Goal: Task Accomplishment & Management: Complete application form

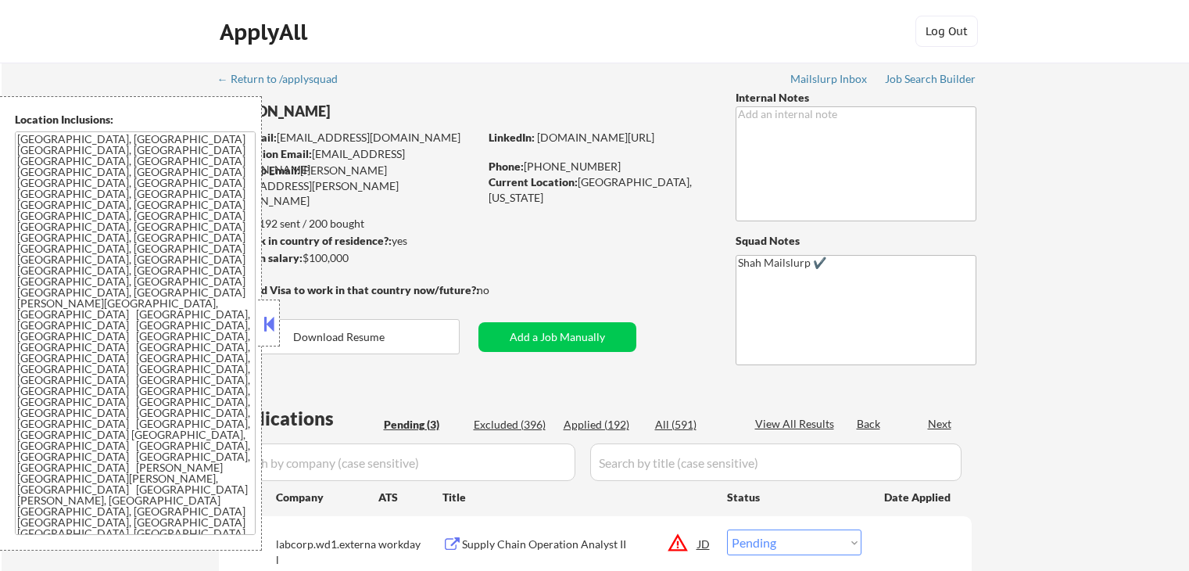
select select ""pending""
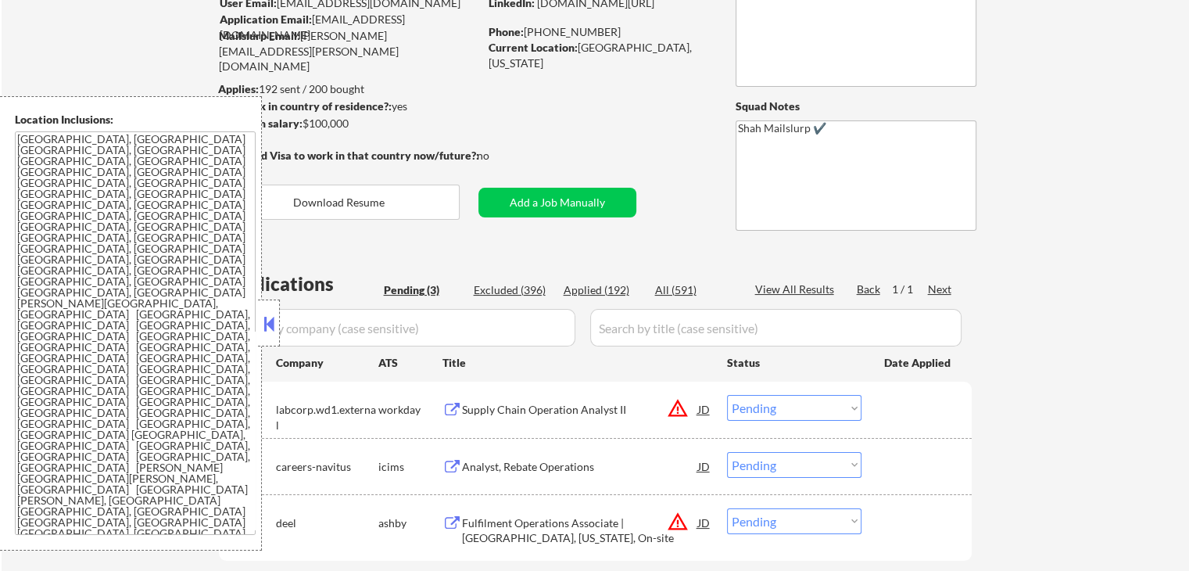
scroll to position [235, 0]
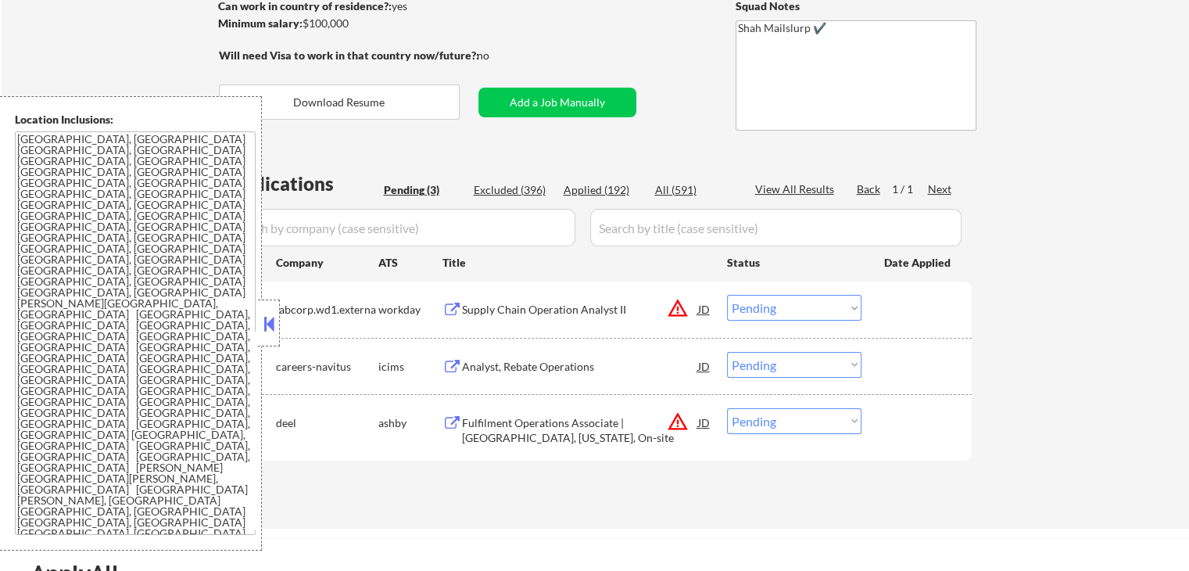
click at [269, 331] on button at bounding box center [268, 323] width 17 height 23
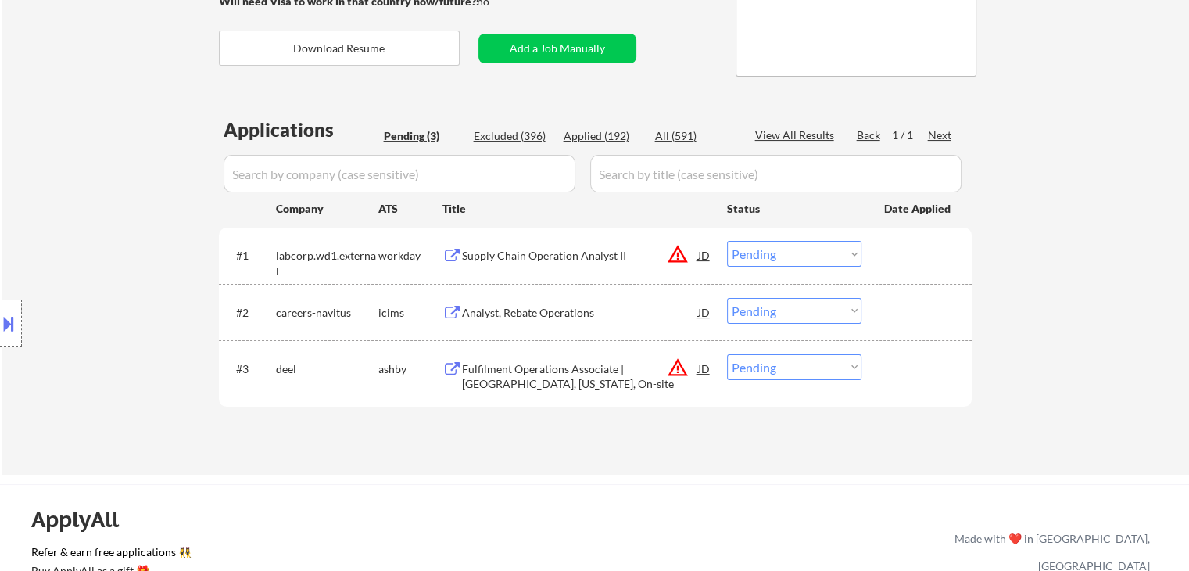
scroll to position [313, 0]
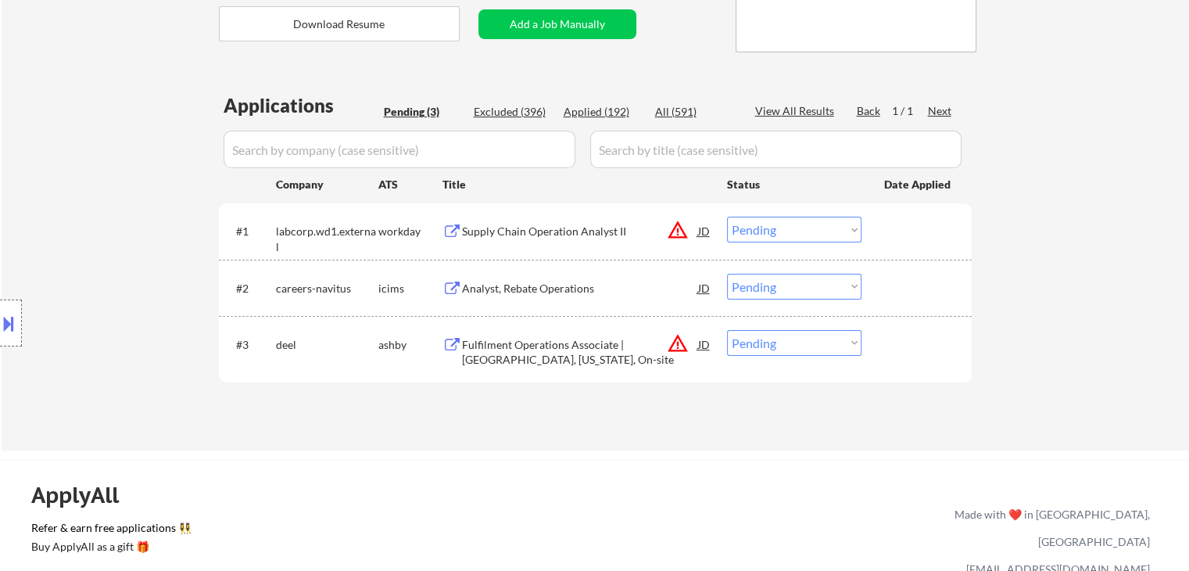
click at [546, 235] on div "Supply Chain Operation Analyst II" at bounding box center [580, 232] width 236 height 16
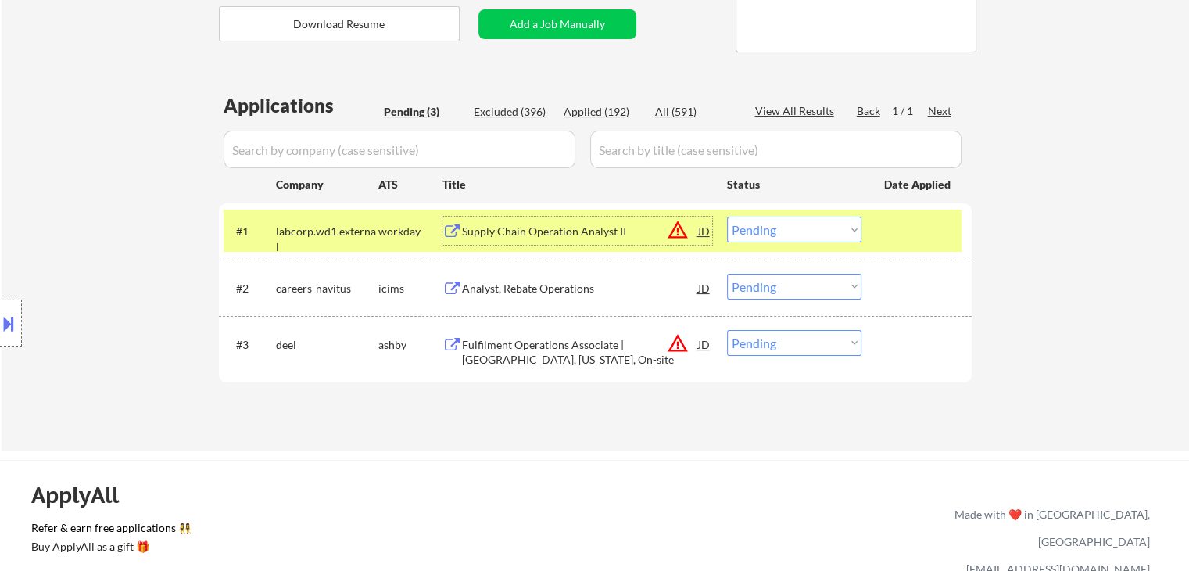
drag, startPoint x: 5, startPoint y: 338, endPoint x: 49, endPoint y: 358, distance: 48.3
click at [5, 335] on div at bounding box center [11, 322] width 22 height 47
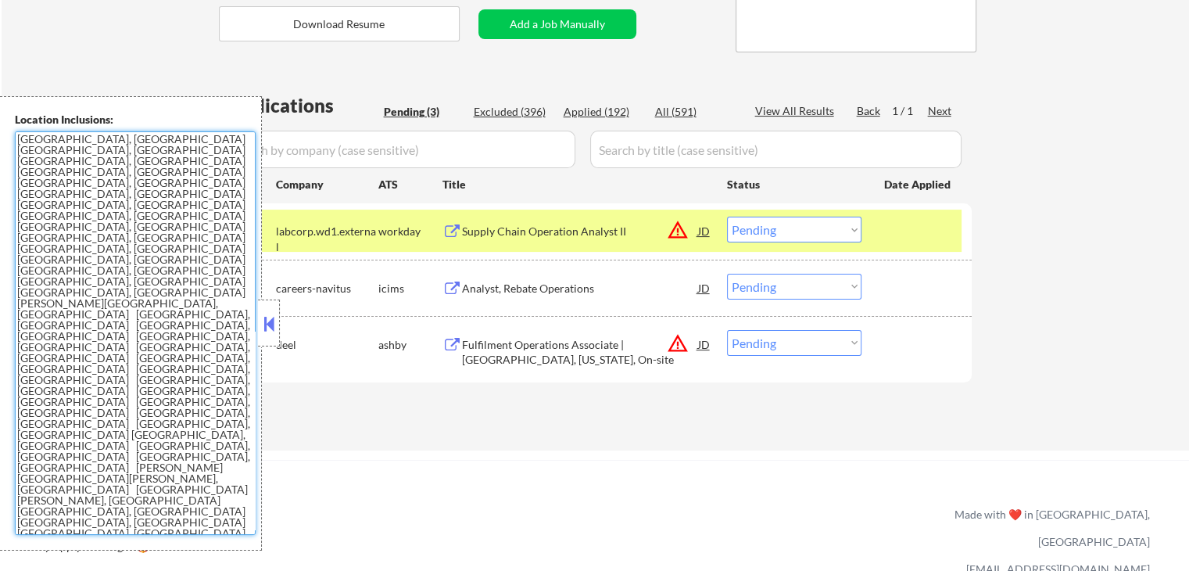
drag, startPoint x: 213, startPoint y: 310, endPoint x: 16, endPoint y: 164, distance: 245.3
click at [16, 164] on textarea "[GEOGRAPHIC_DATA], [GEOGRAPHIC_DATA] [GEOGRAPHIC_DATA], [GEOGRAPHIC_DATA] [GEOG…" at bounding box center [135, 332] width 241 height 403
click at [675, 239] on button "warning_amber" at bounding box center [678, 230] width 22 height 22
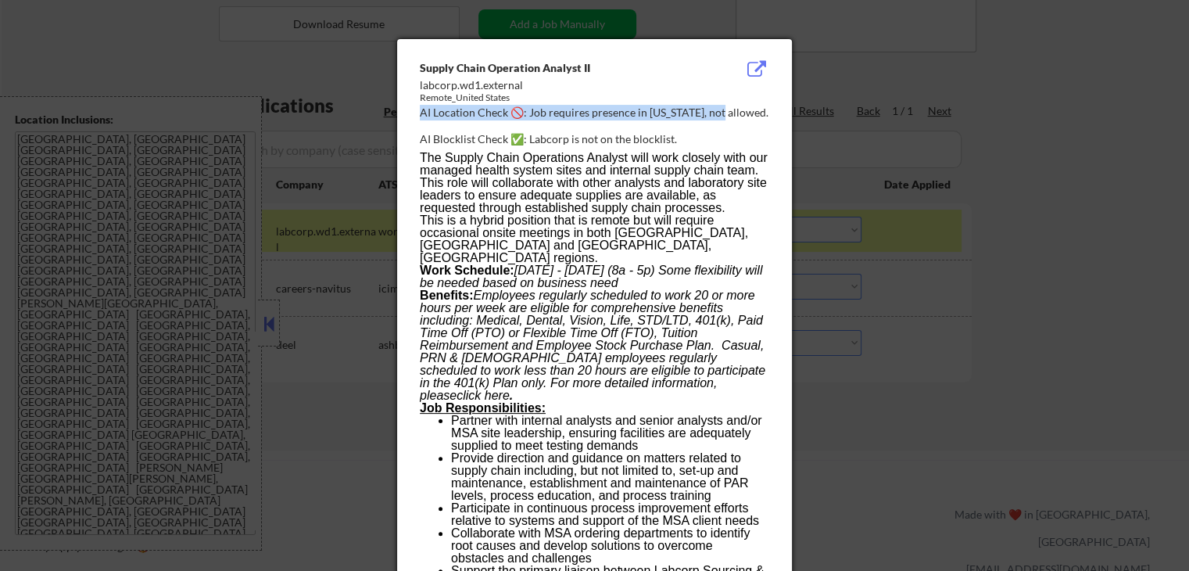
drag, startPoint x: 658, startPoint y: 107, endPoint x: 719, endPoint y: 107, distance: 61.0
click at [719, 107] on div "Supply Chain Operation Analyst II labcorp.wd1.external Remote_United States AI …" at bounding box center [598, 104] width 356 height 88
click at [636, 157] on p "The Supply Chain Operations Analyst will work closely with our managed health s…" at bounding box center [594, 183] width 349 height 63
drag, startPoint x: 647, startPoint y: 112, endPoint x: 711, endPoint y: 112, distance: 63.3
click at [714, 114] on div "AI Location Check 🚫: Job requires presence in [US_STATE], not allowed." at bounding box center [598, 113] width 356 height 16
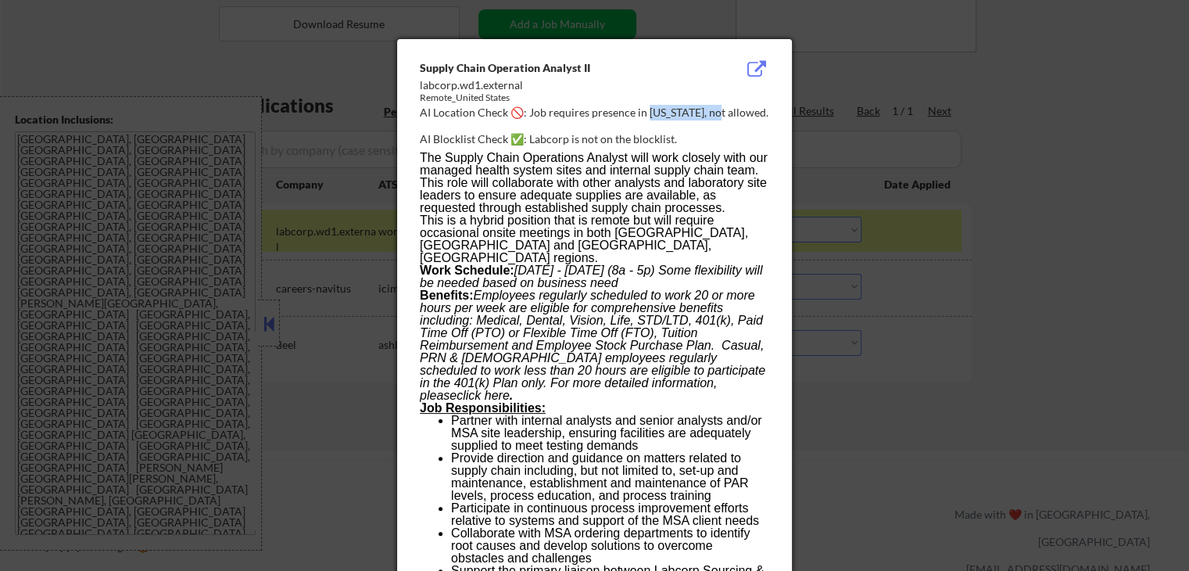
copy div "outh Carolina,"
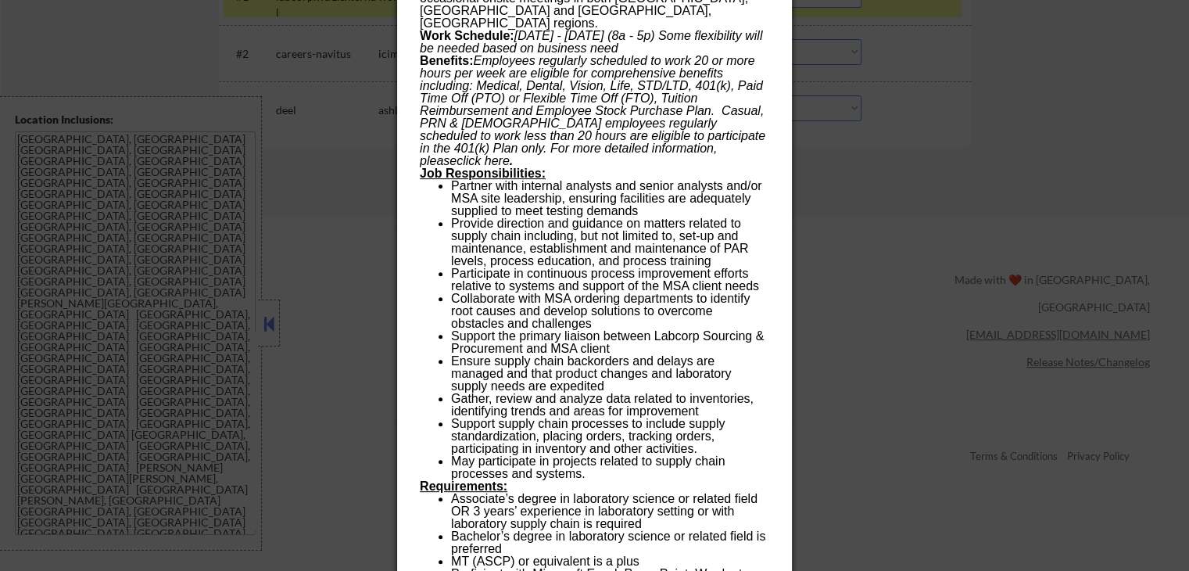
drag, startPoint x: 1004, startPoint y: 199, endPoint x: 898, endPoint y: 195, distance: 105.6
click at [1004, 196] on div at bounding box center [594, 285] width 1189 height 571
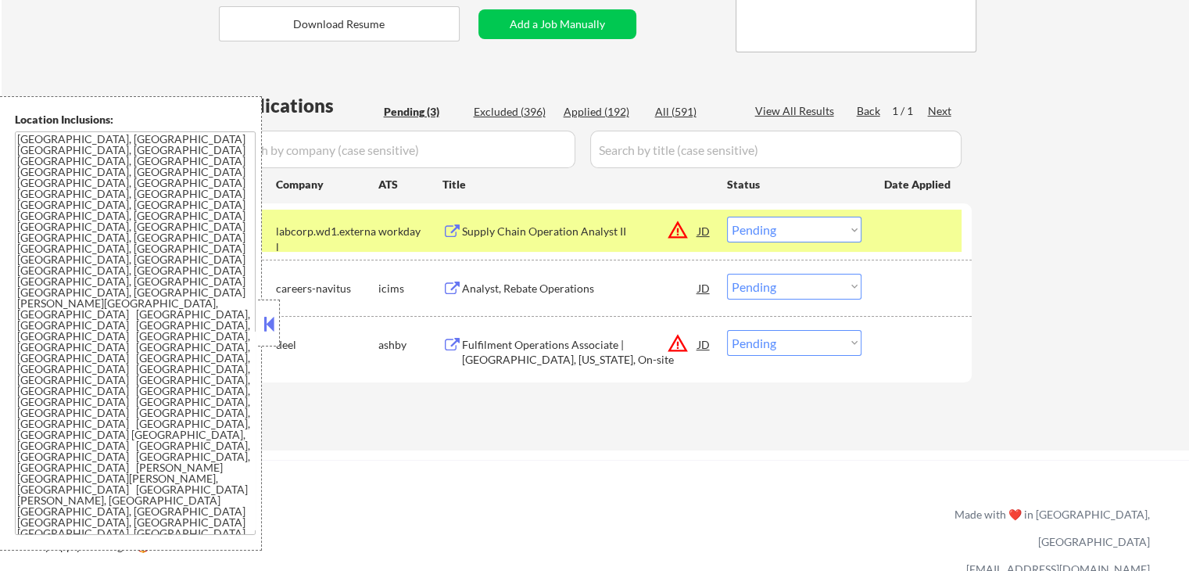
drag, startPoint x: 589, startPoint y: 400, endPoint x: 546, endPoint y: 328, distance: 83.8
click at [589, 398] on div "Applications Pending (3) Excluded (396) Applied (192) All (591) View All Result…" at bounding box center [595, 256] width 753 height 328
drag, startPoint x: 396, startPoint y: 402, endPoint x: 374, endPoint y: 396, distance: 22.8
click at [397, 402] on div "Applications Pending (3) Excluded (396) Applied (192) All (591) View All Result…" at bounding box center [595, 256] width 753 height 328
click at [269, 325] on button at bounding box center [268, 323] width 17 height 23
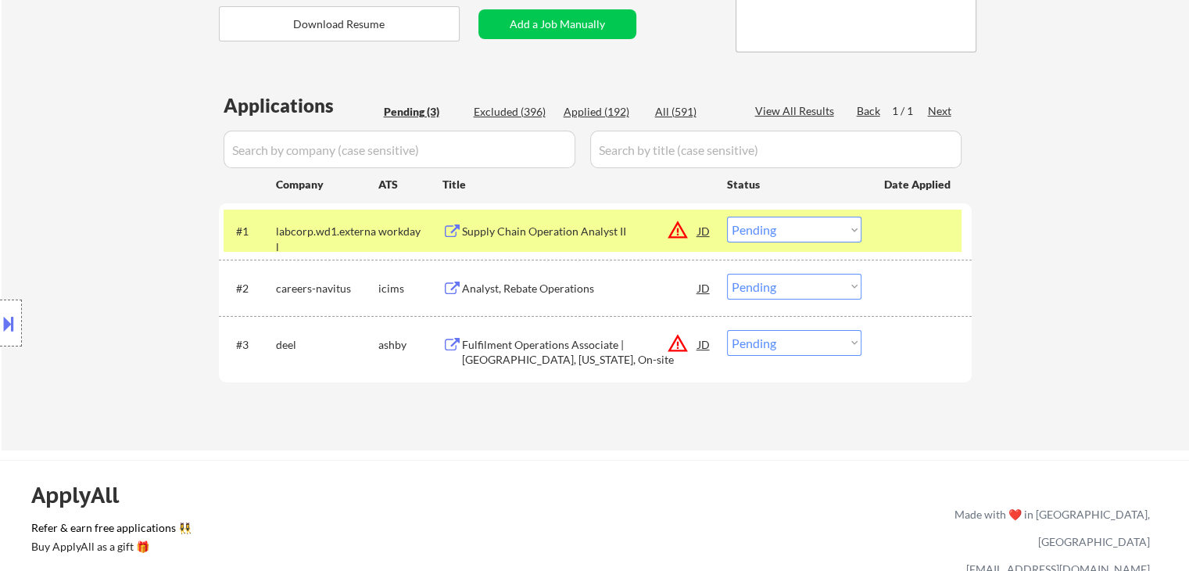
drag, startPoint x: 430, startPoint y: 450, endPoint x: 546, endPoint y: 310, distance: 182.1
click at [430, 449] on div "← Return to /applysquad Mailslurp Inbox Job Search Builder [PERSON_NAME] User E…" at bounding box center [594, 469] width 1189 height 1564
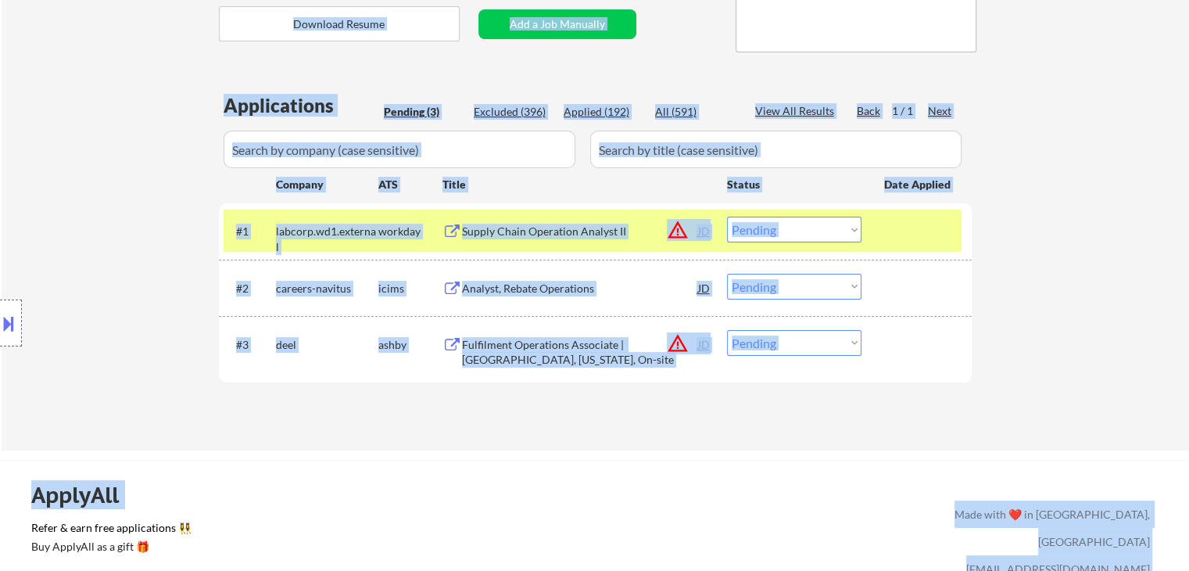
click at [304, 406] on div "Applications Pending (3) Excluded (396) Applied (192) All (591) View All Result…" at bounding box center [595, 256] width 753 height 328
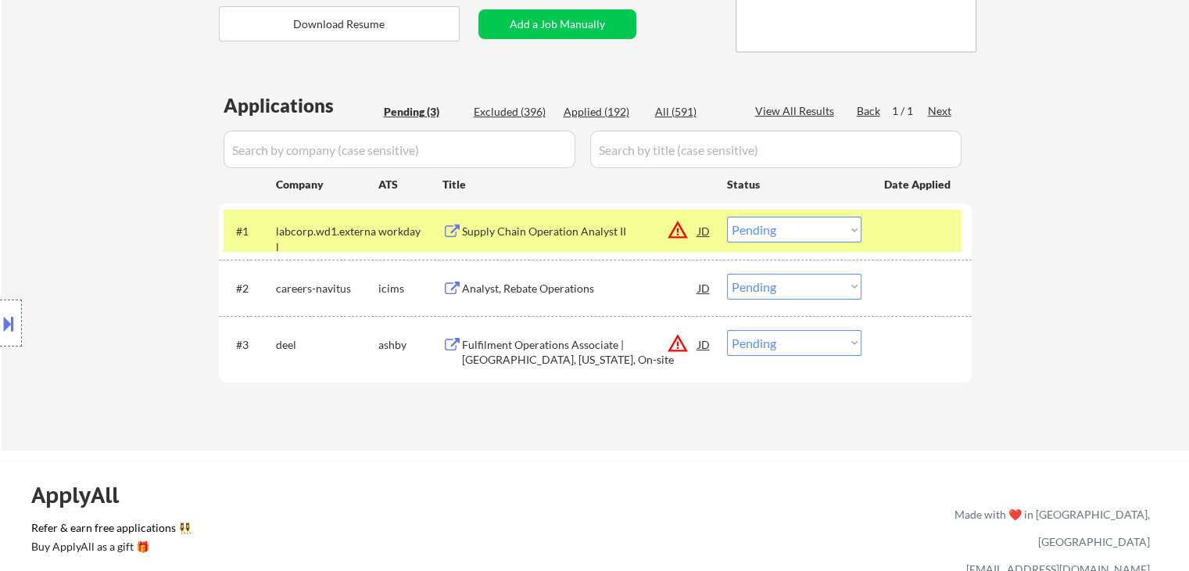
click at [134, 163] on div "Location Inclusions: [GEOGRAPHIC_DATA], [GEOGRAPHIC_DATA] [GEOGRAPHIC_DATA], [G…" at bounding box center [140, 323] width 280 height 454
click at [156, 151] on div "Location Inclusions: [GEOGRAPHIC_DATA], [GEOGRAPHIC_DATA] [GEOGRAPHIC_DATA], [G…" at bounding box center [140, 323] width 280 height 454
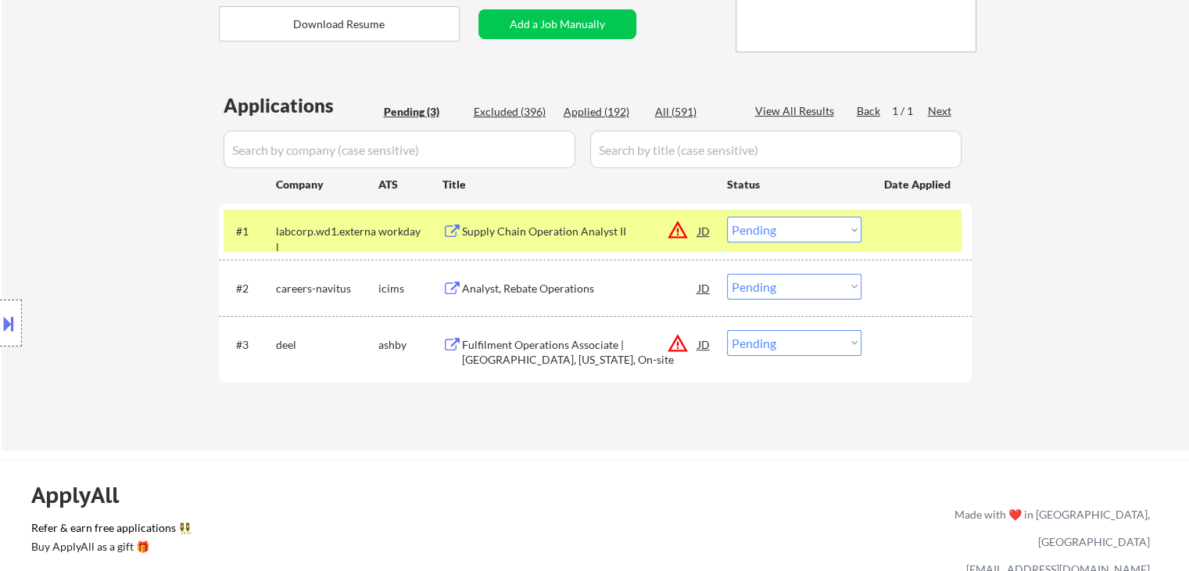
click at [156, 151] on div "Location Inclusions: [GEOGRAPHIC_DATA], [GEOGRAPHIC_DATA] [GEOGRAPHIC_DATA], [G…" at bounding box center [140, 323] width 280 height 454
click at [137, 139] on div "Location Inclusions: [GEOGRAPHIC_DATA], [GEOGRAPHIC_DATA] [GEOGRAPHIC_DATA], [G…" at bounding box center [140, 323] width 280 height 454
click at [136, 141] on div "Location Inclusions: [GEOGRAPHIC_DATA], [GEOGRAPHIC_DATA] [GEOGRAPHIC_DATA], [G…" at bounding box center [140, 323] width 280 height 454
click at [135, 141] on div "Location Inclusions: [GEOGRAPHIC_DATA], [GEOGRAPHIC_DATA] [GEOGRAPHIC_DATA], [G…" at bounding box center [140, 323] width 280 height 454
click at [134, 127] on div "Location Inclusions: [GEOGRAPHIC_DATA], [GEOGRAPHIC_DATA] [GEOGRAPHIC_DATA], [G…" at bounding box center [140, 323] width 280 height 454
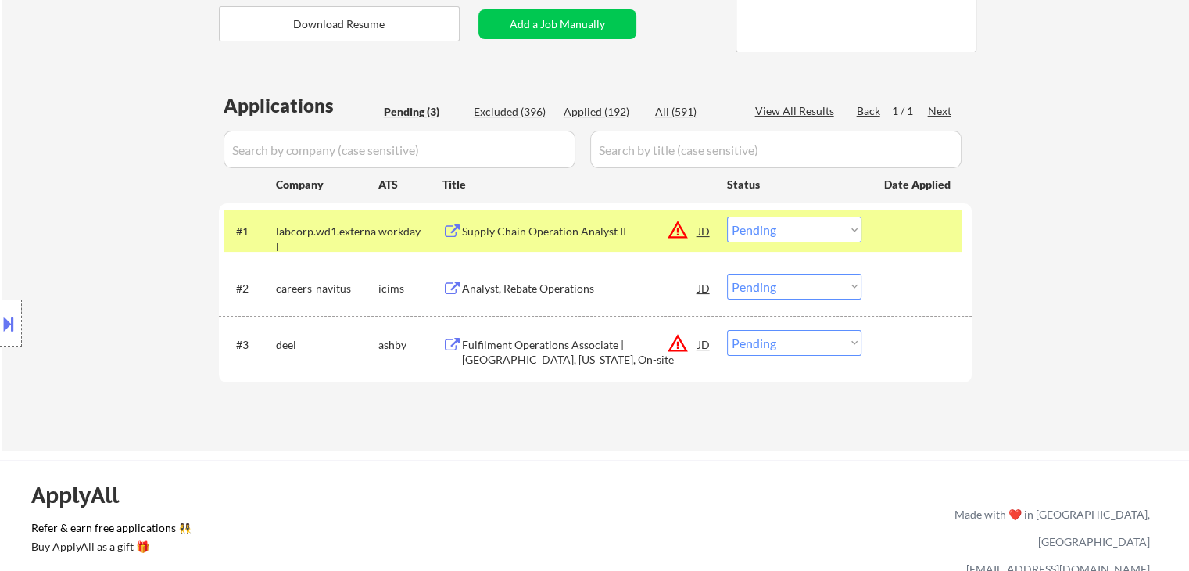
click at [133, 128] on div "Location Inclusions: [GEOGRAPHIC_DATA], [GEOGRAPHIC_DATA] [GEOGRAPHIC_DATA], [G…" at bounding box center [140, 323] width 280 height 454
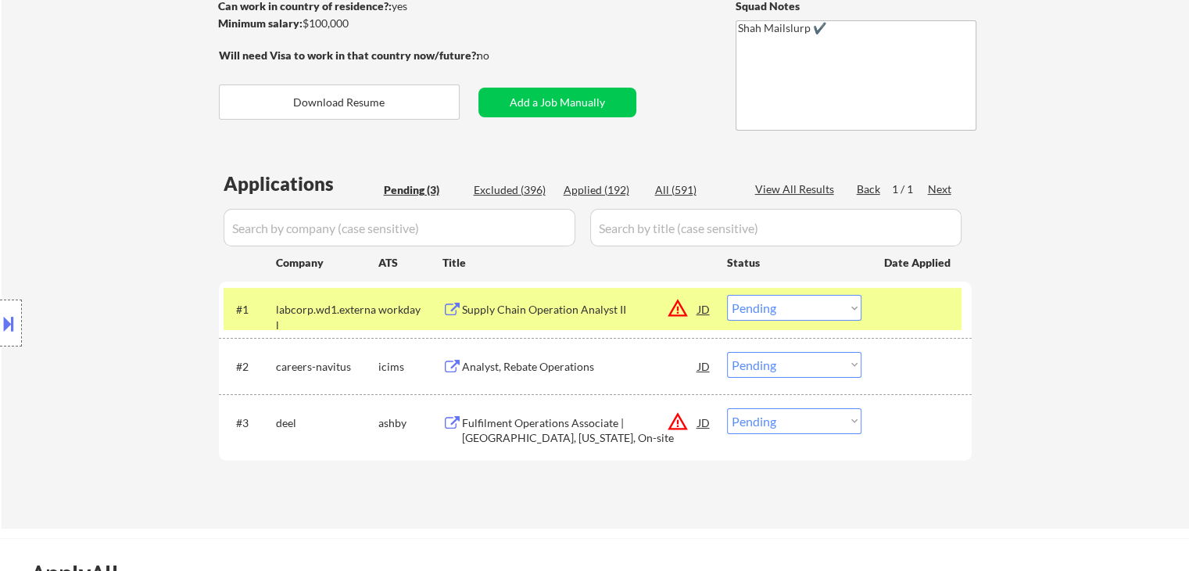
click at [110, 162] on div "Location Inclusions: [GEOGRAPHIC_DATA], [GEOGRAPHIC_DATA] [GEOGRAPHIC_DATA], [G…" at bounding box center [140, 323] width 280 height 454
click at [111, 162] on div "Location Inclusions: [GEOGRAPHIC_DATA], [GEOGRAPHIC_DATA] [GEOGRAPHIC_DATA], [G…" at bounding box center [140, 323] width 280 height 454
click at [112, 163] on div "Location Inclusions: [GEOGRAPHIC_DATA], [GEOGRAPHIC_DATA] [GEOGRAPHIC_DATA], [G…" at bounding box center [140, 323] width 280 height 454
click at [113, 163] on div "Location Inclusions: [GEOGRAPHIC_DATA], [GEOGRAPHIC_DATA] [GEOGRAPHIC_DATA], [G…" at bounding box center [140, 323] width 280 height 454
click at [116, 171] on div "Location Inclusions: [GEOGRAPHIC_DATA], [GEOGRAPHIC_DATA] [GEOGRAPHIC_DATA], [G…" at bounding box center [140, 323] width 280 height 454
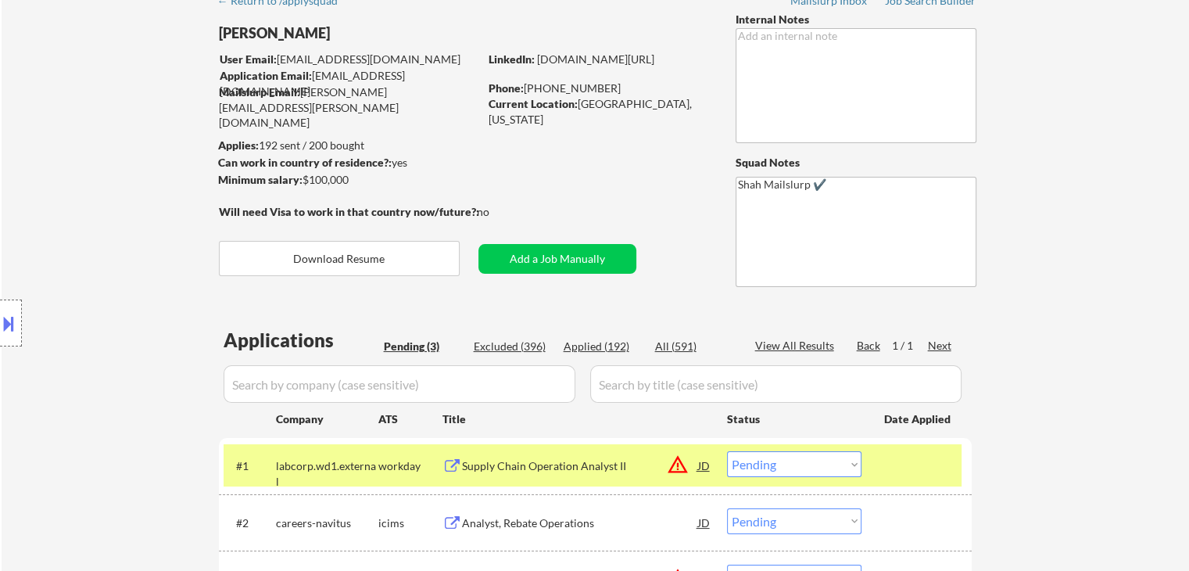
click at [107, 185] on div "Location Inclusions: [GEOGRAPHIC_DATA], [GEOGRAPHIC_DATA] [GEOGRAPHIC_DATA], [G…" at bounding box center [140, 323] width 280 height 454
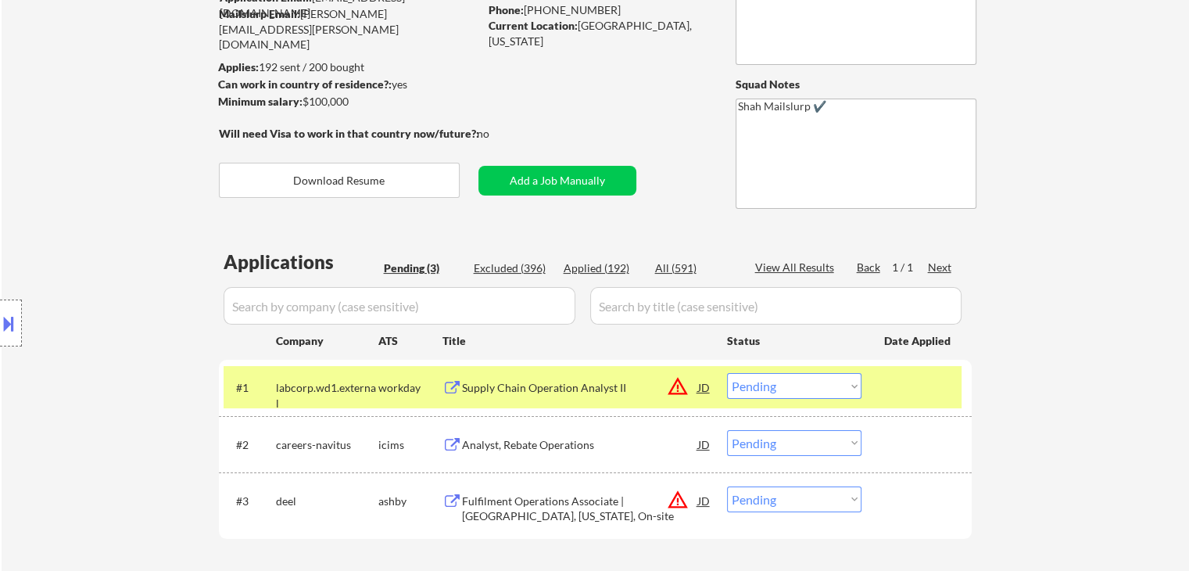
click at [98, 175] on div "Location Inclusions: [GEOGRAPHIC_DATA], [GEOGRAPHIC_DATA] [GEOGRAPHIC_DATA], [G…" at bounding box center [140, 323] width 280 height 454
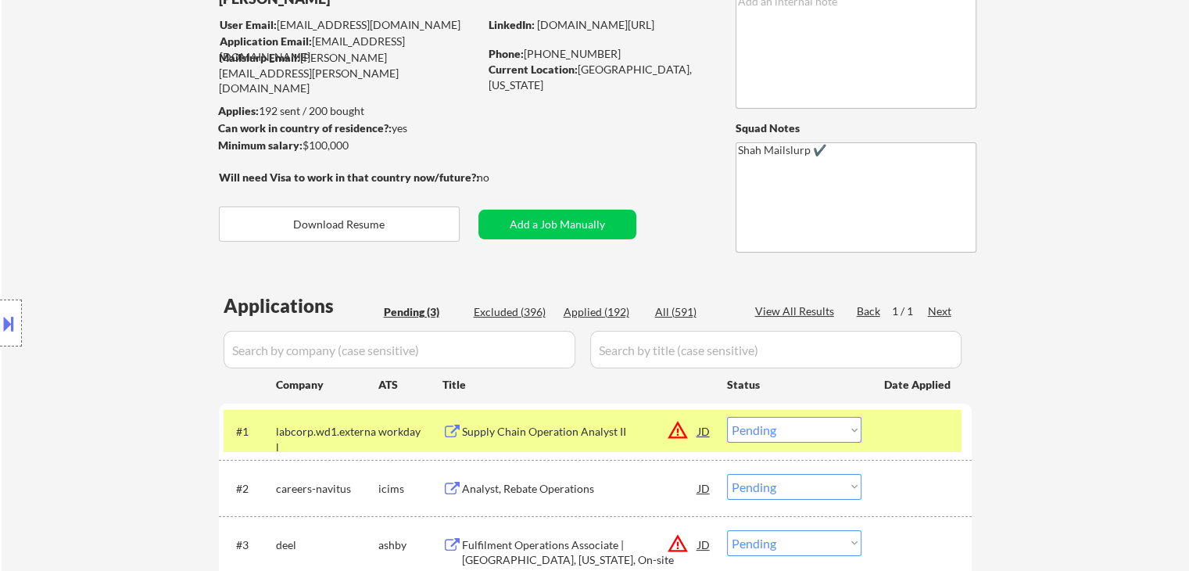
scroll to position [78, 0]
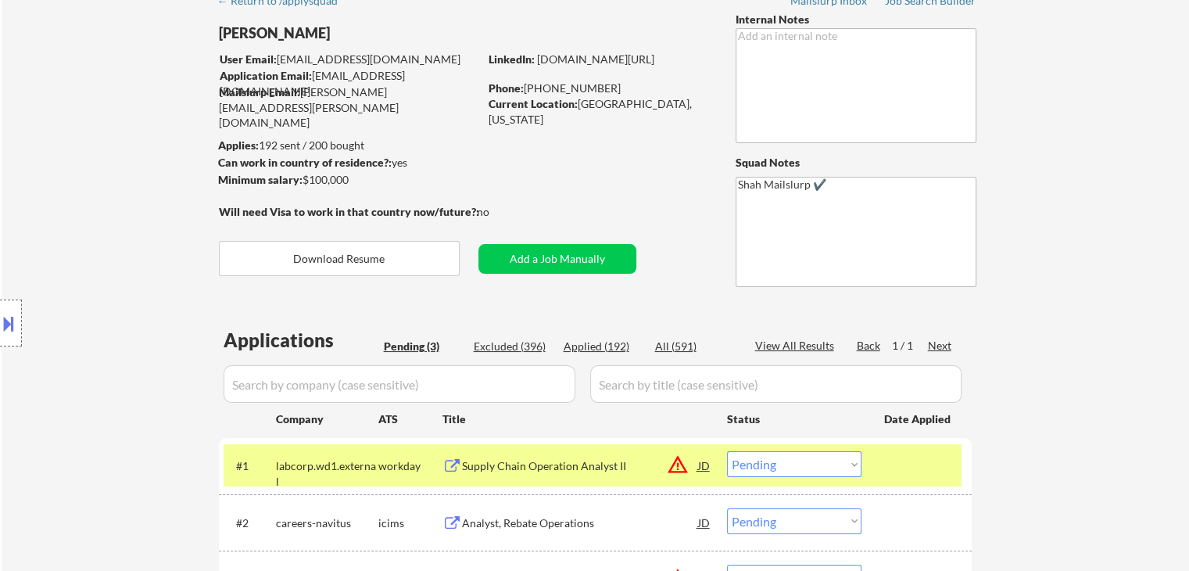
click at [98, 175] on div "Location Inclusions: [GEOGRAPHIC_DATA], [GEOGRAPHIC_DATA] [GEOGRAPHIC_DATA], [G…" at bounding box center [140, 323] width 280 height 454
click at [98, 173] on div "Location Inclusions: [GEOGRAPHIC_DATA], [GEOGRAPHIC_DATA] [GEOGRAPHIC_DATA], [G…" at bounding box center [140, 323] width 280 height 454
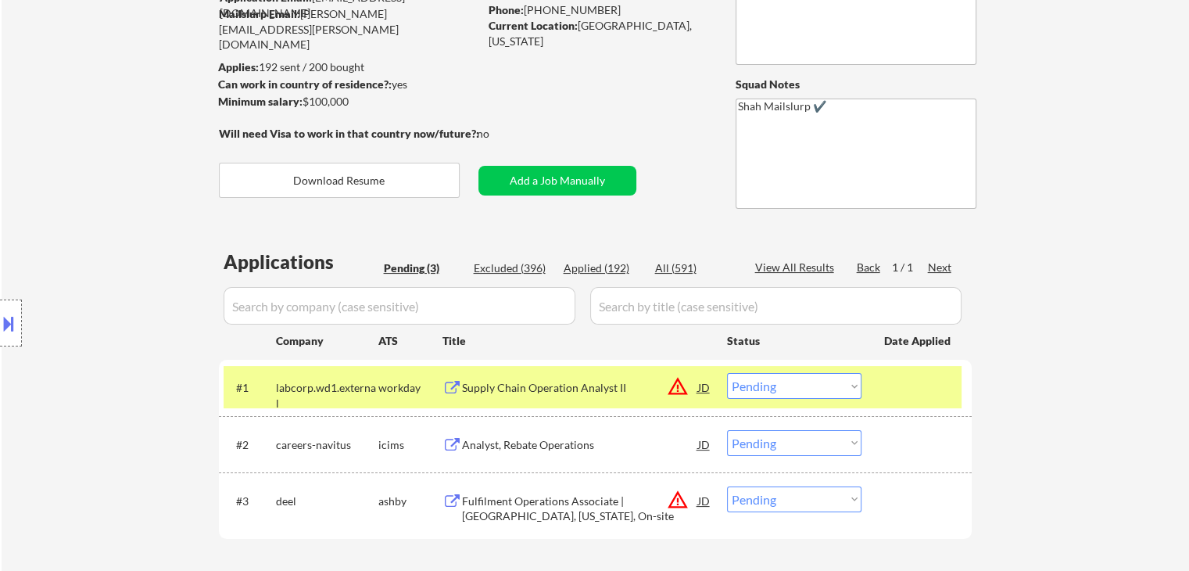
click at [100, 170] on div "Location Inclusions: [GEOGRAPHIC_DATA], [GEOGRAPHIC_DATA] [GEOGRAPHIC_DATA], [G…" at bounding box center [140, 323] width 280 height 454
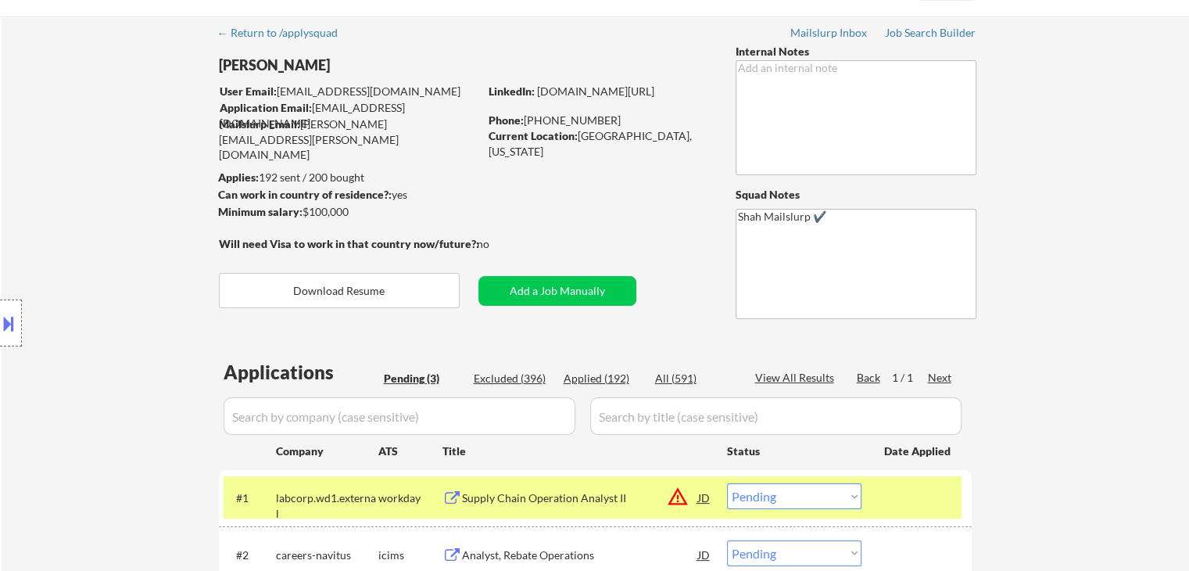
scroll to position [0, 0]
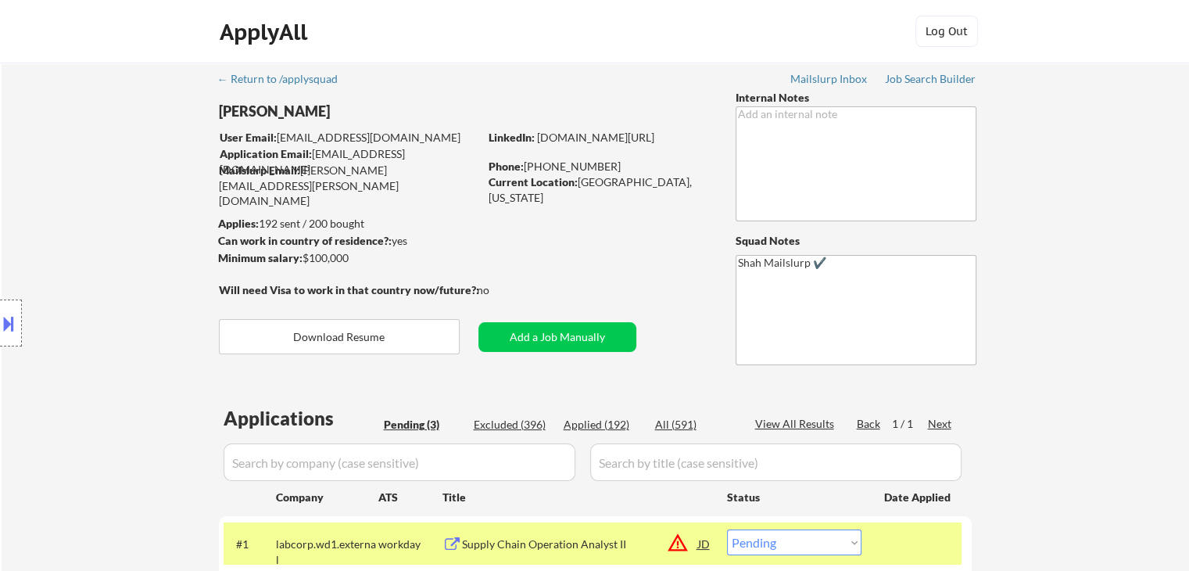
click at [103, 164] on div "Location Inclusions: [GEOGRAPHIC_DATA], [GEOGRAPHIC_DATA] [GEOGRAPHIC_DATA], [G…" at bounding box center [140, 323] width 280 height 454
click at [100, 191] on div "Location Inclusions: [GEOGRAPHIC_DATA], [GEOGRAPHIC_DATA] [GEOGRAPHIC_DATA], [G…" at bounding box center [140, 323] width 280 height 454
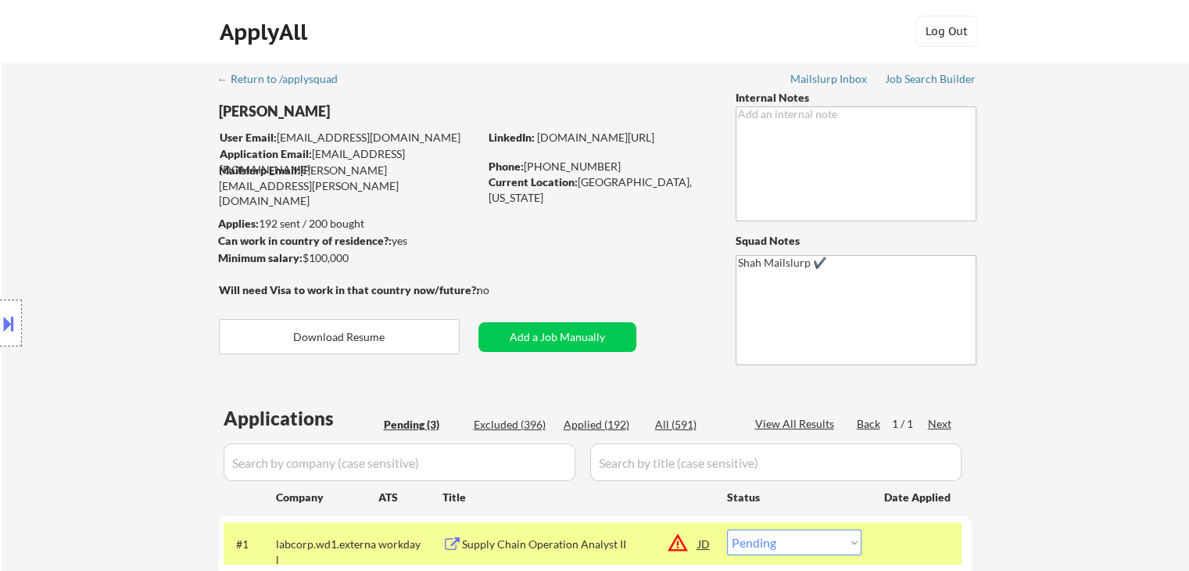
click at [100, 237] on div "Location Inclusions: [GEOGRAPHIC_DATA], [GEOGRAPHIC_DATA] [GEOGRAPHIC_DATA], [G…" at bounding box center [140, 323] width 280 height 454
click at [102, 238] on div "Location Inclusions: [GEOGRAPHIC_DATA], [GEOGRAPHIC_DATA] [GEOGRAPHIC_DATA], [G…" at bounding box center [140, 323] width 280 height 454
click at [108, 238] on div "Location Inclusions: [GEOGRAPHIC_DATA], [GEOGRAPHIC_DATA] [GEOGRAPHIC_DATA], [G…" at bounding box center [140, 323] width 280 height 454
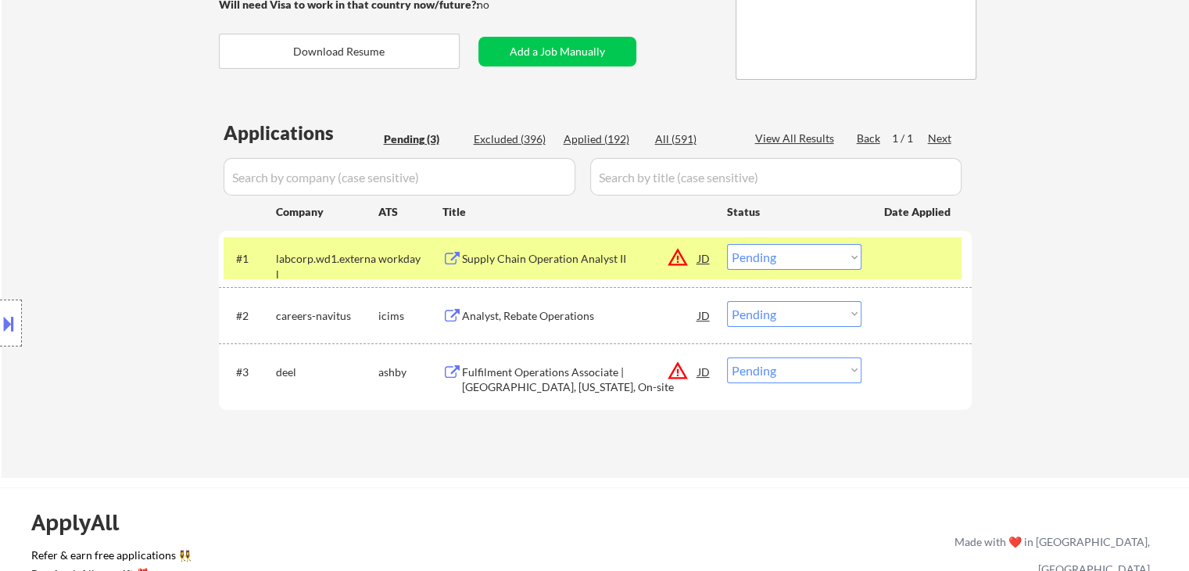
scroll to position [313, 0]
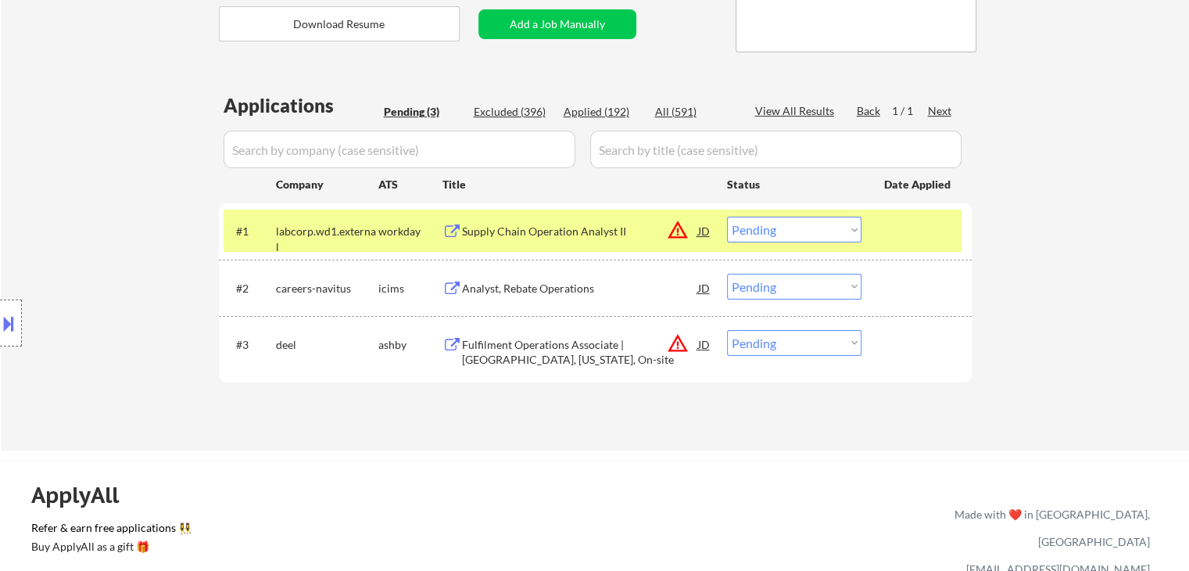
click at [109, 208] on div "Location Inclusions: [GEOGRAPHIC_DATA], [GEOGRAPHIC_DATA] [GEOGRAPHIC_DATA], [G…" at bounding box center [140, 323] width 280 height 454
click at [80, 195] on div "Location Inclusions: [GEOGRAPHIC_DATA], [GEOGRAPHIC_DATA] [GEOGRAPHIC_DATA], [G…" at bounding box center [140, 323] width 280 height 454
click at [111, 198] on div "Location Inclusions: [GEOGRAPHIC_DATA], [GEOGRAPHIC_DATA] [GEOGRAPHIC_DATA], [G…" at bounding box center [140, 323] width 280 height 454
click at [104, 195] on div "Location Inclusions: [GEOGRAPHIC_DATA], [GEOGRAPHIC_DATA] [GEOGRAPHIC_DATA], [G…" at bounding box center [140, 323] width 280 height 454
click at [81, 249] on div "Location Inclusions: [GEOGRAPHIC_DATA], [GEOGRAPHIC_DATA] [GEOGRAPHIC_DATA], [G…" at bounding box center [140, 323] width 280 height 454
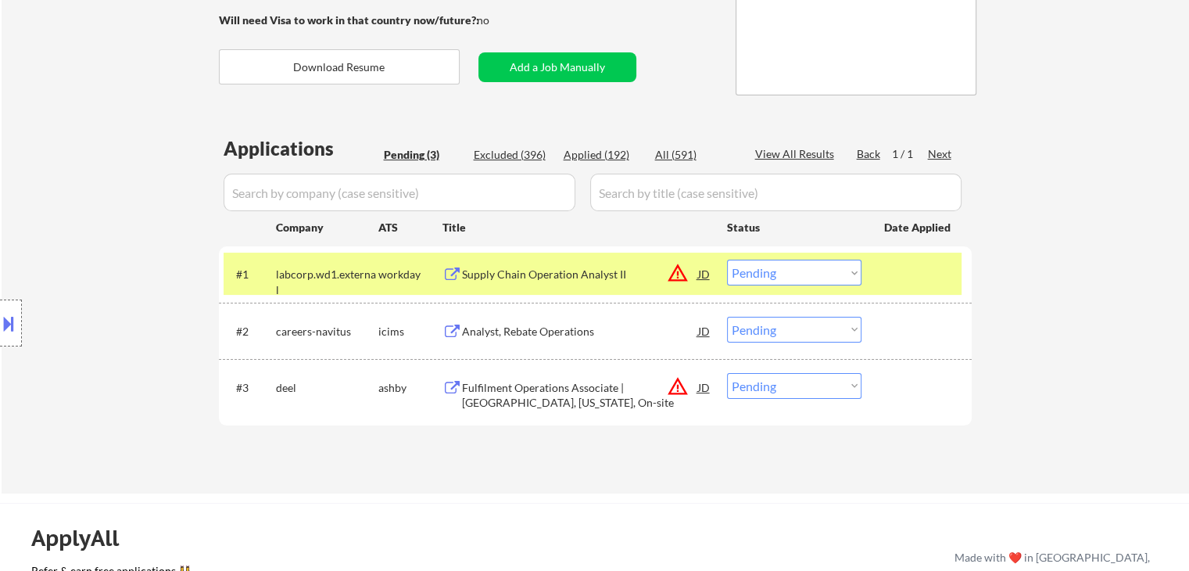
scroll to position [235, 0]
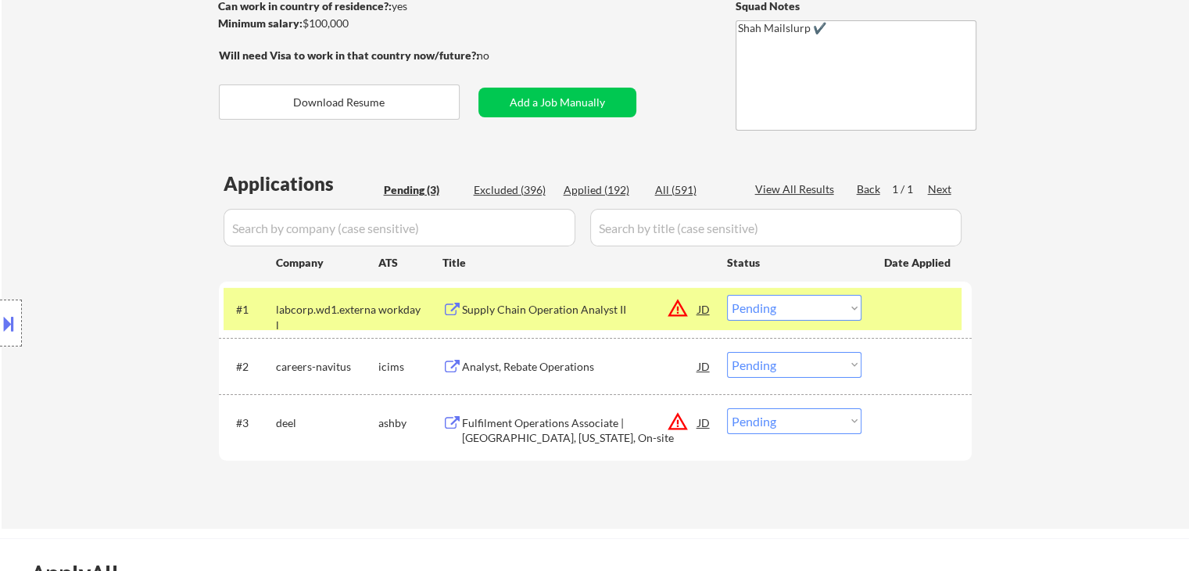
click at [82, 245] on div "Location Inclusions: [GEOGRAPHIC_DATA], [GEOGRAPHIC_DATA] [GEOGRAPHIC_DATA], [G…" at bounding box center [140, 323] width 280 height 454
click at [83, 242] on div "Location Inclusions: [GEOGRAPHIC_DATA], [GEOGRAPHIC_DATA] [GEOGRAPHIC_DATA], [G…" at bounding box center [140, 323] width 280 height 454
click at [88, 242] on div "Location Inclusions: [GEOGRAPHIC_DATA], [GEOGRAPHIC_DATA] [GEOGRAPHIC_DATA], [G…" at bounding box center [140, 323] width 280 height 454
click at [82, 230] on div "Location Inclusions: [GEOGRAPHIC_DATA], [GEOGRAPHIC_DATA] [GEOGRAPHIC_DATA], [G…" at bounding box center [140, 323] width 280 height 454
click at [95, 151] on div "Location Inclusions: [GEOGRAPHIC_DATA], [GEOGRAPHIC_DATA] [GEOGRAPHIC_DATA], [G…" at bounding box center [140, 323] width 280 height 454
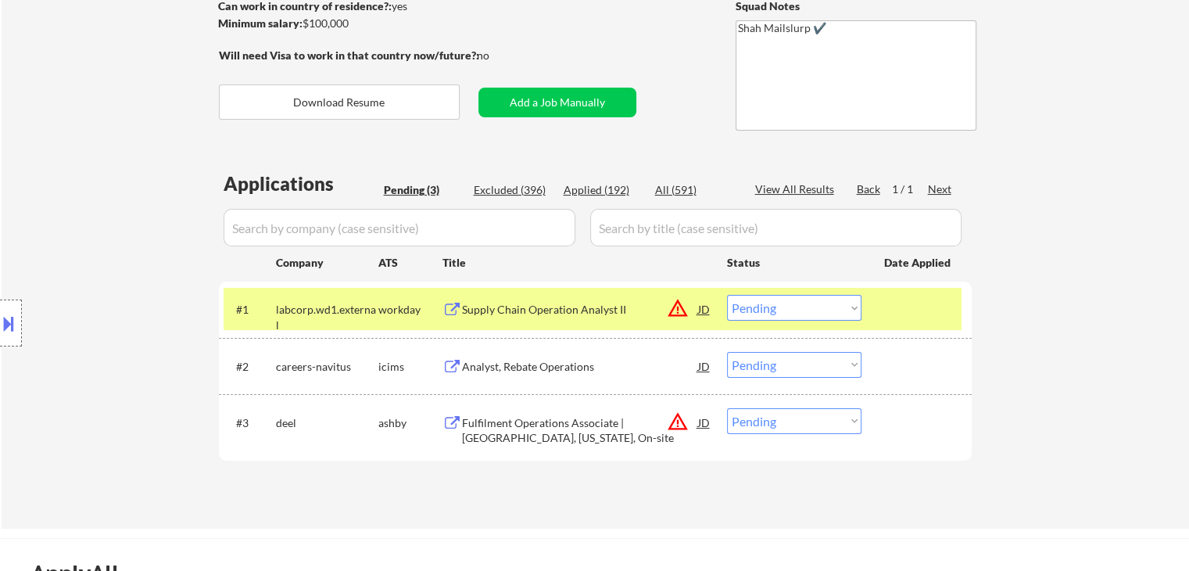
click at [75, 138] on div "Location Inclusions: [GEOGRAPHIC_DATA], [GEOGRAPHIC_DATA] [GEOGRAPHIC_DATA], [G…" at bounding box center [140, 323] width 280 height 454
click at [69, 142] on div "Location Inclusions: [GEOGRAPHIC_DATA], [GEOGRAPHIC_DATA] [GEOGRAPHIC_DATA], [G…" at bounding box center [140, 323] width 280 height 454
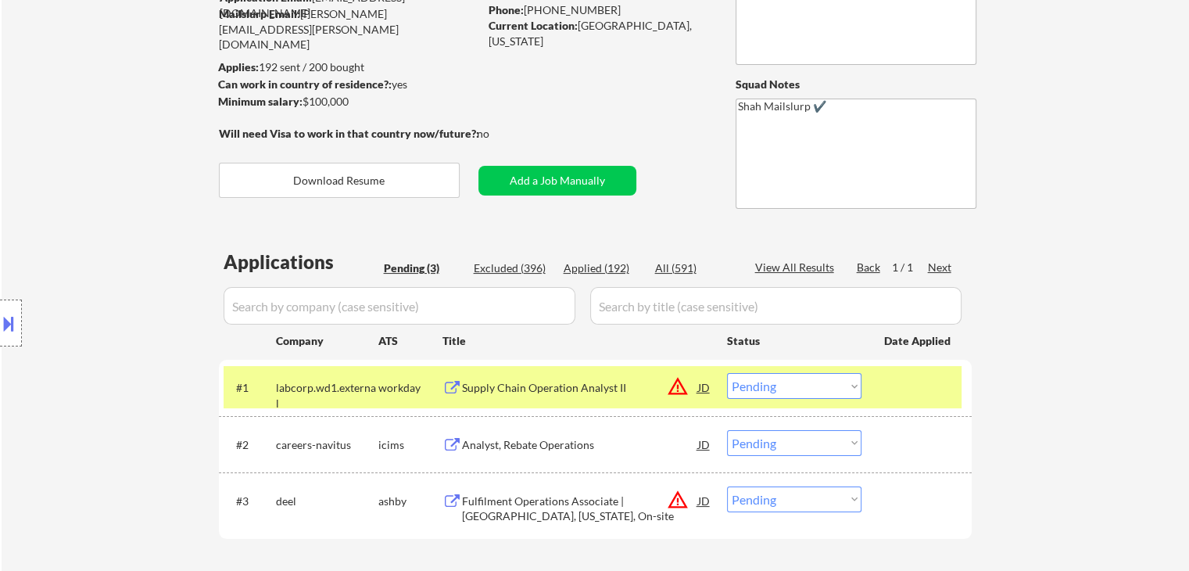
click at [70, 142] on div "Location Inclusions: [GEOGRAPHIC_DATA], [GEOGRAPHIC_DATA] [GEOGRAPHIC_DATA], [G…" at bounding box center [140, 323] width 280 height 454
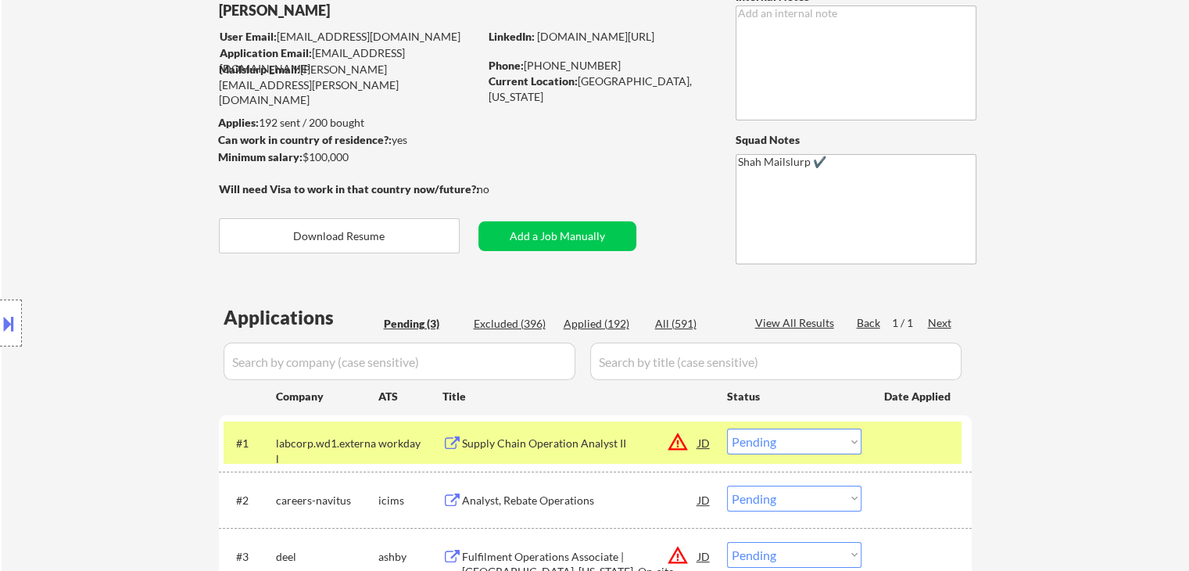
scroll to position [78, 0]
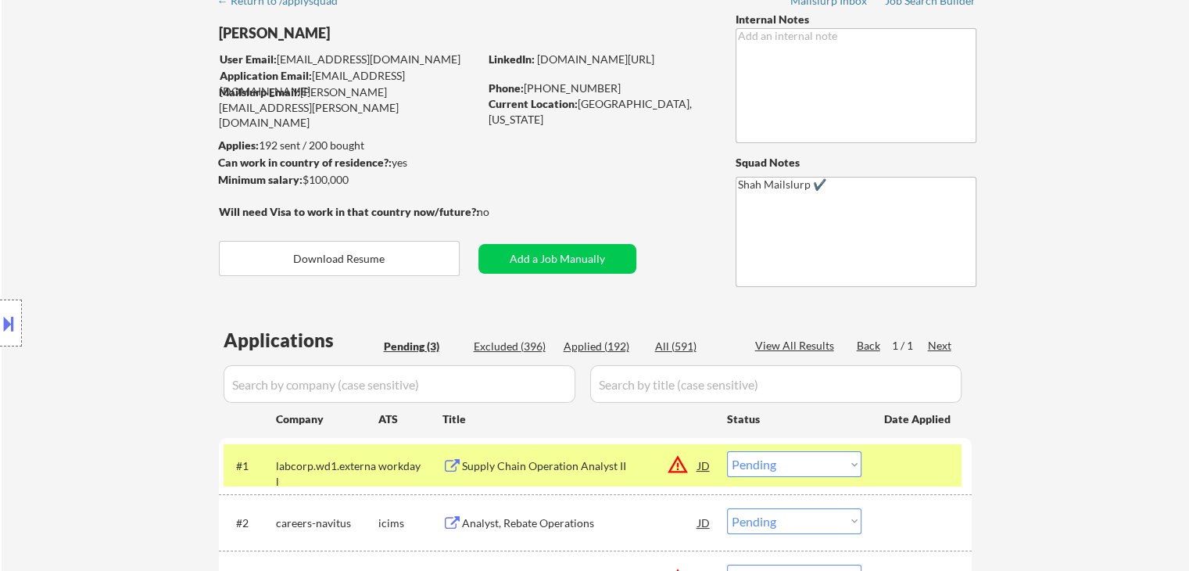
click at [70, 143] on div "Location Inclusions: [GEOGRAPHIC_DATA], [GEOGRAPHIC_DATA] [GEOGRAPHIC_DATA], [G…" at bounding box center [140, 323] width 280 height 454
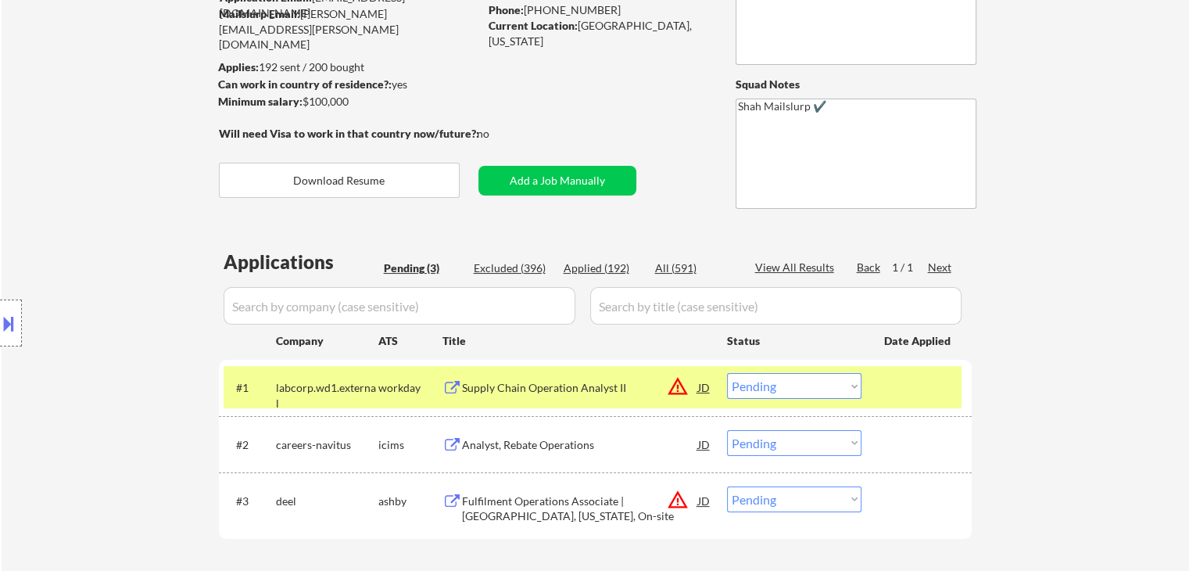
scroll to position [235, 0]
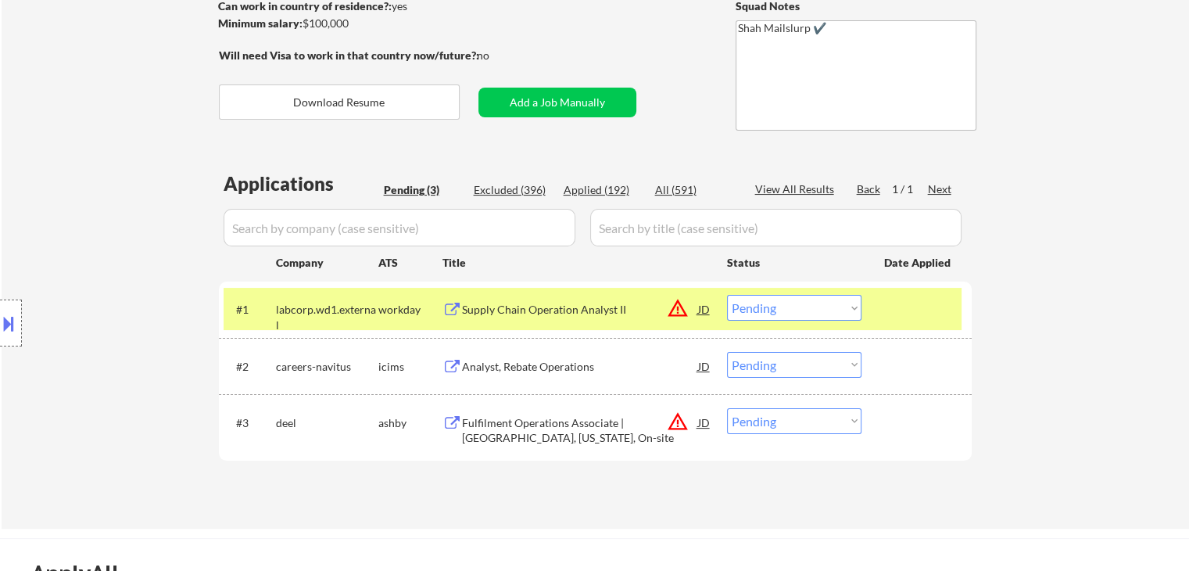
drag, startPoint x: 116, startPoint y: 181, endPoint x: 191, endPoint y: 315, distance: 153.6
click at [116, 179] on div "Location Inclusions: [GEOGRAPHIC_DATA], [GEOGRAPHIC_DATA] [GEOGRAPHIC_DATA], [G…" at bounding box center [140, 323] width 280 height 454
click at [126, 206] on div "Location Inclusions: [GEOGRAPHIC_DATA], [GEOGRAPHIC_DATA] [GEOGRAPHIC_DATA], [G…" at bounding box center [140, 323] width 280 height 454
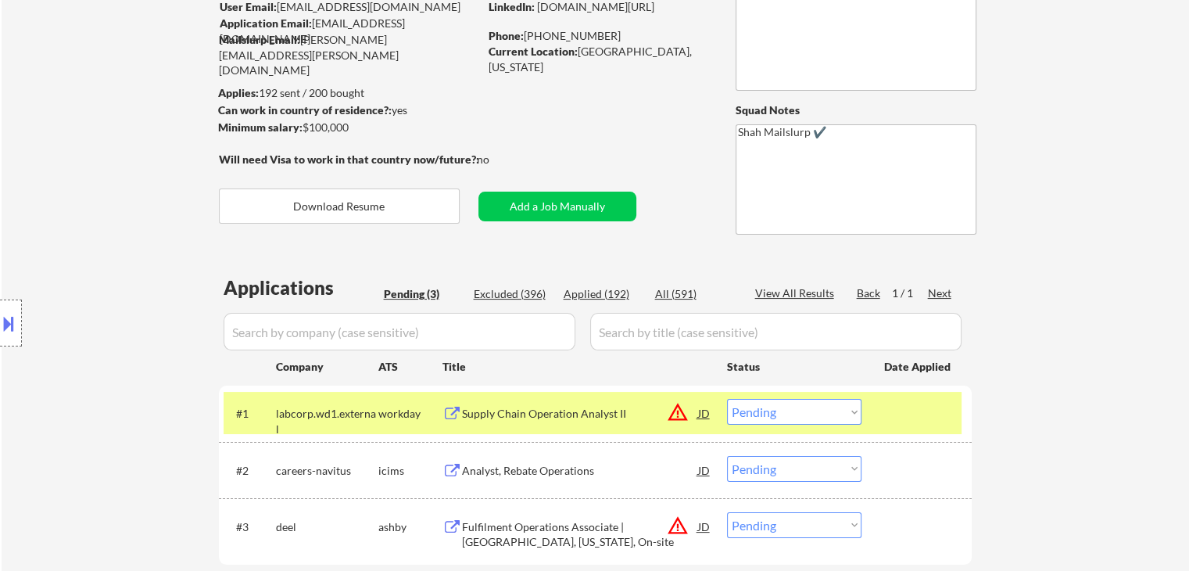
scroll to position [78, 0]
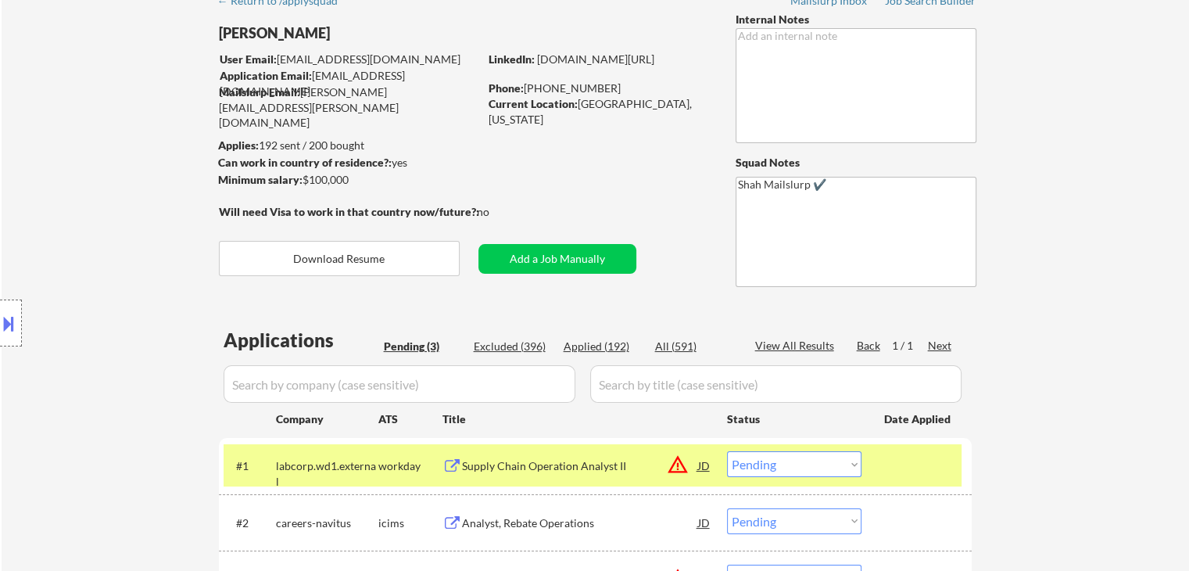
click at [128, 179] on div "Location Inclusions: [GEOGRAPHIC_DATA], [GEOGRAPHIC_DATA] [GEOGRAPHIC_DATA], [G…" at bounding box center [140, 323] width 280 height 454
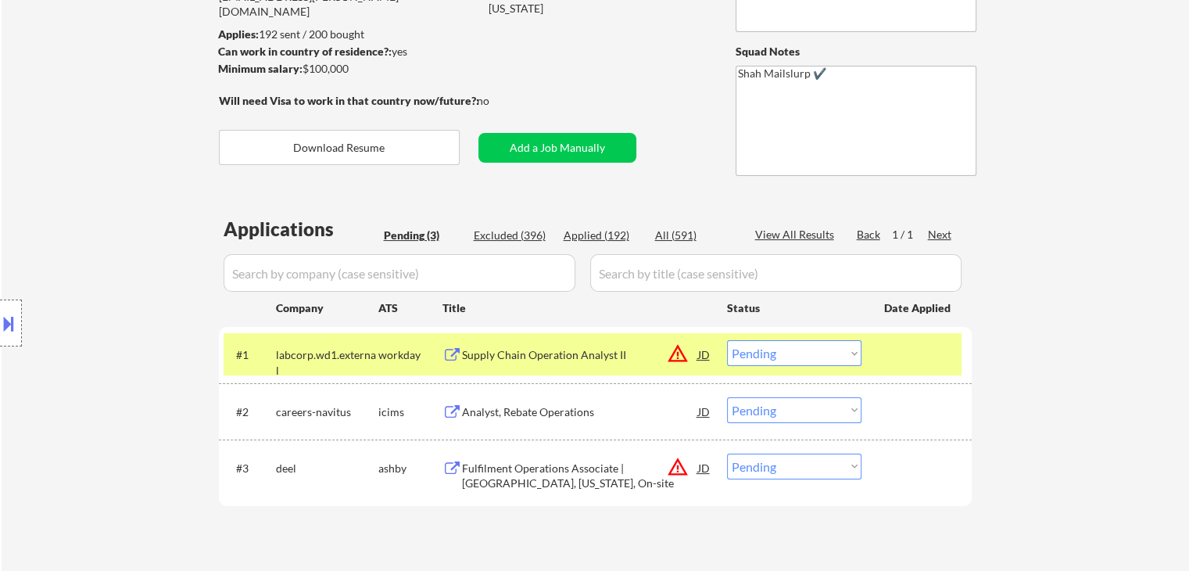
scroll to position [235, 0]
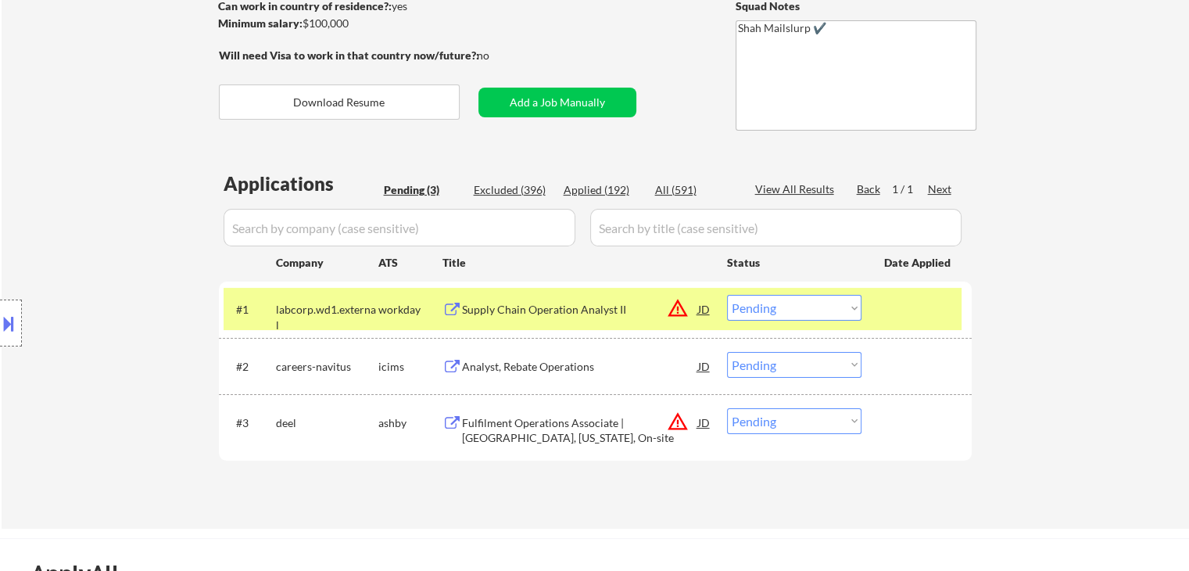
drag, startPoint x: 40, startPoint y: 124, endPoint x: 335, endPoint y: 102, distance: 295.6
click at [40, 124] on div "Location Inclusions: [GEOGRAPHIC_DATA], [GEOGRAPHIC_DATA] [GEOGRAPHIC_DATA], [G…" at bounding box center [140, 323] width 280 height 454
